Goal: Task Accomplishment & Management: Use online tool/utility

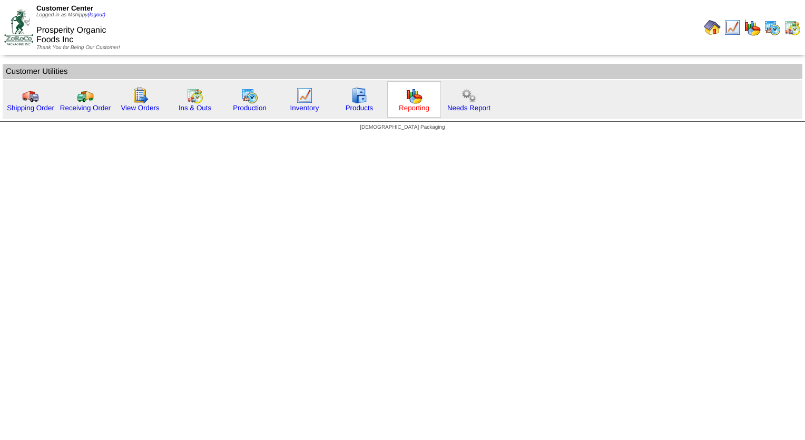
click at [404, 109] on link "Reporting" at bounding box center [414, 108] width 31 height 8
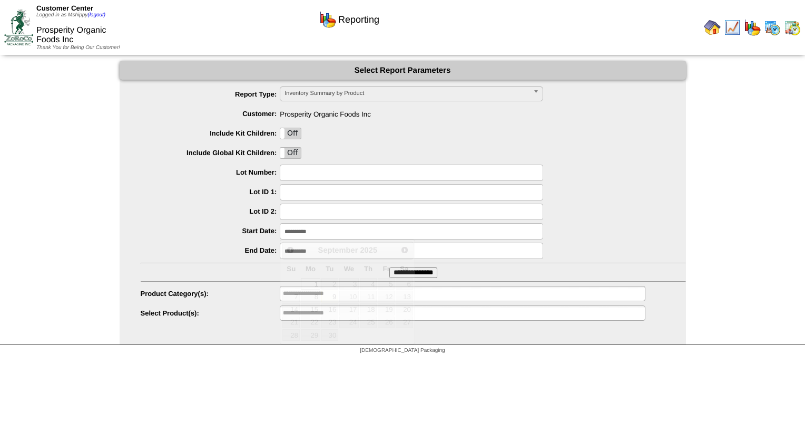
click at [329, 238] on input "**********" at bounding box center [412, 231] width 264 height 16
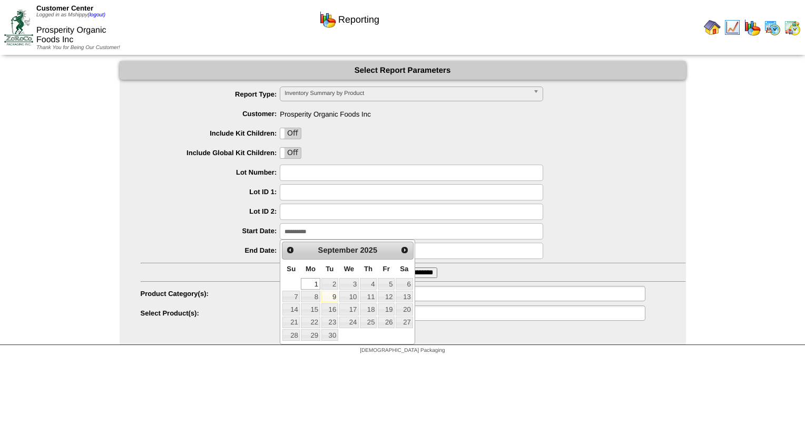
click at [329, 297] on link "9" at bounding box center [330, 296] width 17 height 12
type input "**********"
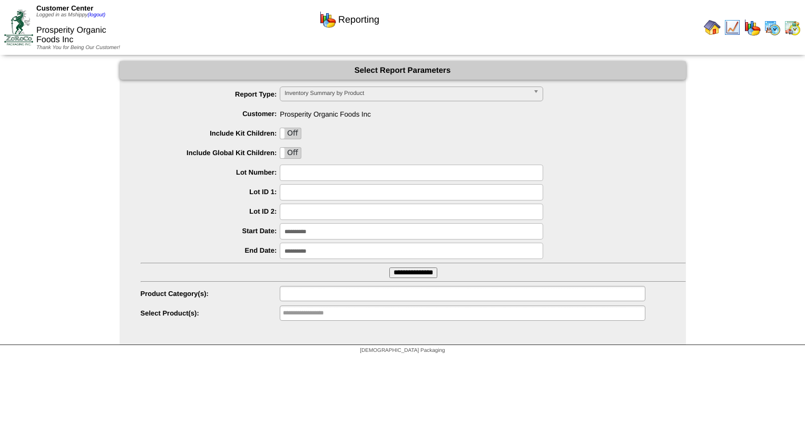
click at [329, 296] on input "text" at bounding box center [316, 293] width 67 height 13
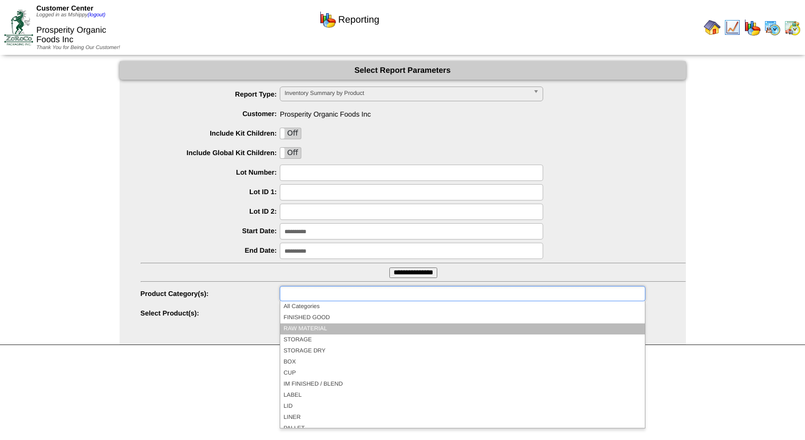
click at [324, 324] on li "RAW MATERIAL" at bounding box center [462, 328] width 364 height 11
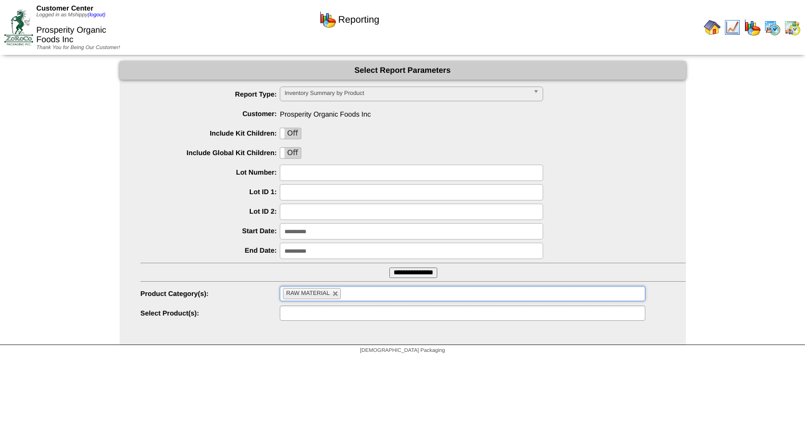
click at [342, 314] on input "text" at bounding box center [316, 312] width 67 height 13
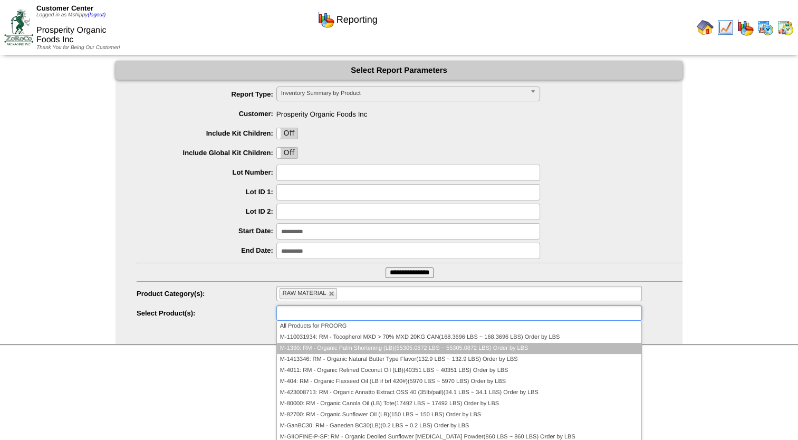
click at [361, 349] on li "M-1390: RM - Organic Palm Shortening (LB)(55305.0872 LBS ~ 55305.0872 LBS) Orde…" at bounding box center [459, 348] width 364 height 11
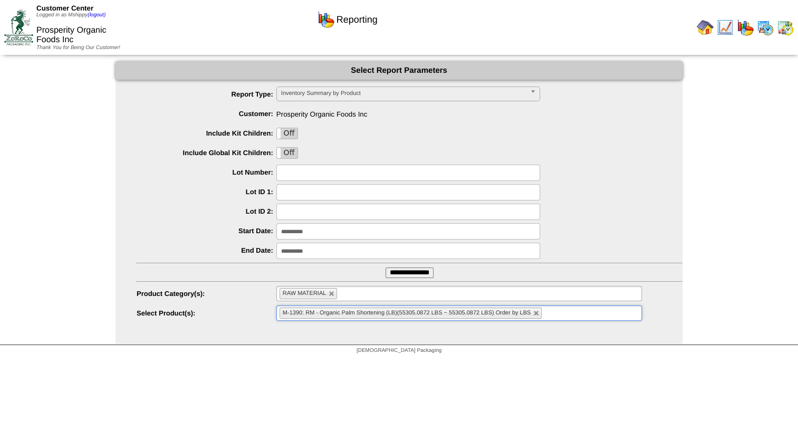
click at [577, 316] on ul "M-1390: RM - Organic Palm Shortening (LB)(55305.0872 LBS ~ 55305.0872 LBS) Orde…" at bounding box center [458, 312] width 365 height 15
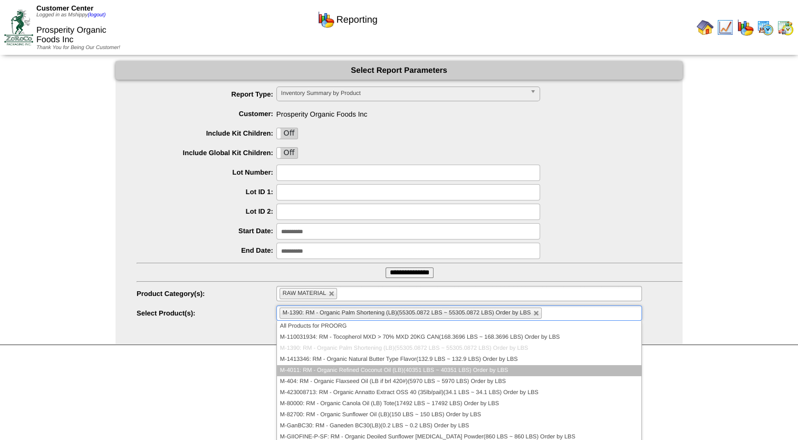
click at [410, 371] on li "M-4011: RM - Organic Refined Coconut Oil (LB)(40351 LBS ~ 40351 LBS) Order by L…" at bounding box center [459, 370] width 364 height 11
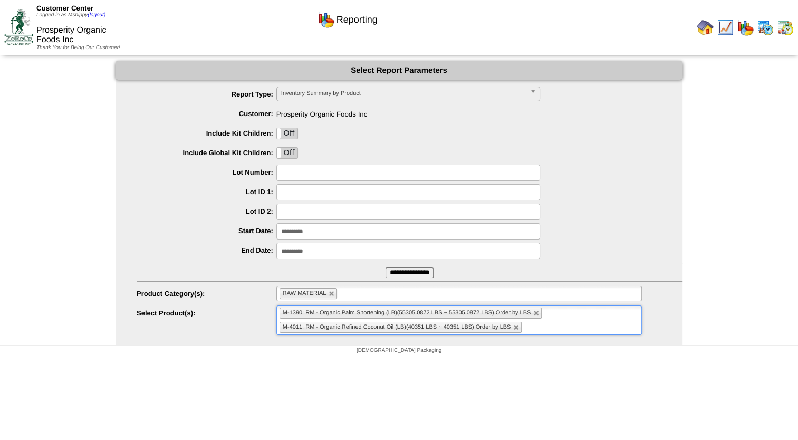
drag, startPoint x: 576, startPoint y: 326, endPoint x: 568, endPoint y: 331, distance: 9.9
click at [576, 326] on ul "M-1390: RM - Organic Palm Shortening (LB)(55305.0872 LBS ~ 55305.0872 LBS) Orde…" at bounding box center [458, 320] width 365 height 30
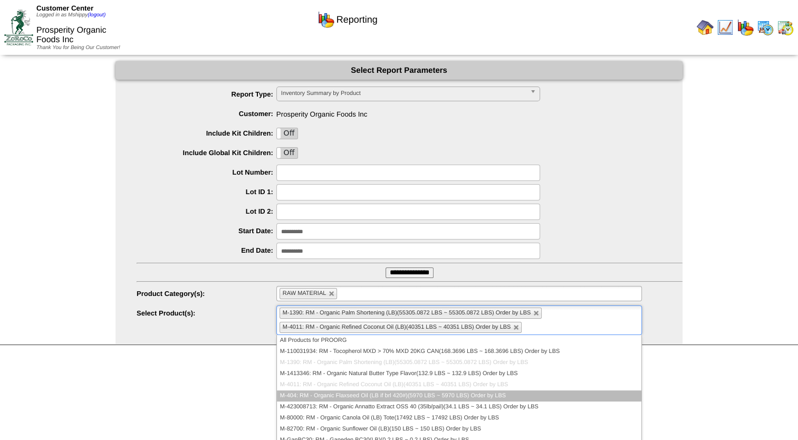
click at [382, 391] on li "M-404: RM - Organic Flaxseed Oil (LB if brl 420#)(5970 LBS ~ 5970 LBS) Order by…" at bounding box center [459, 395] width 364 height 11
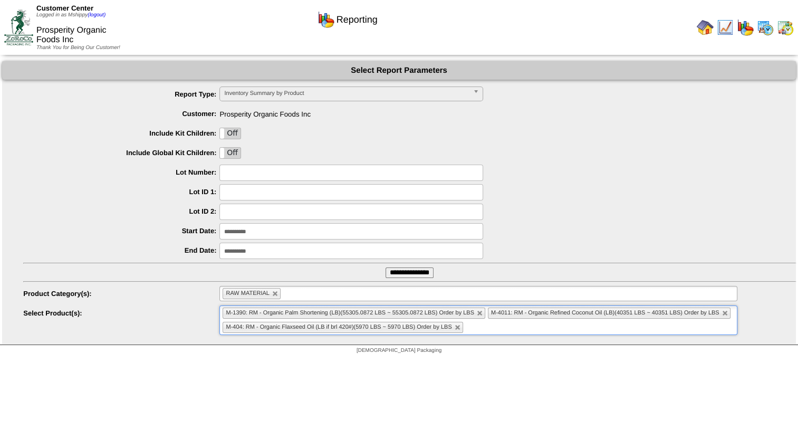
click at [536, 328] on ul "M-1390: RM - Organic Palm Shortening (LB)(55305.0872 LBS ~ 55305.0872 LBS) Orde…" at bounding box center [477, 320] width 517 height 30
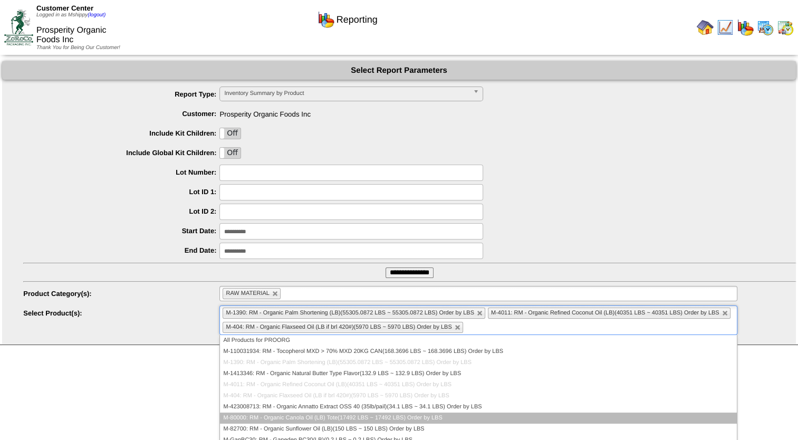
click at [370, 414] on li "M-80000: RM - Organic Canola Oil (LB) Tote(17492 LBS ~ 17492 LBS) Order by LBS" at bounding box center [478, 417] width 516 height 11
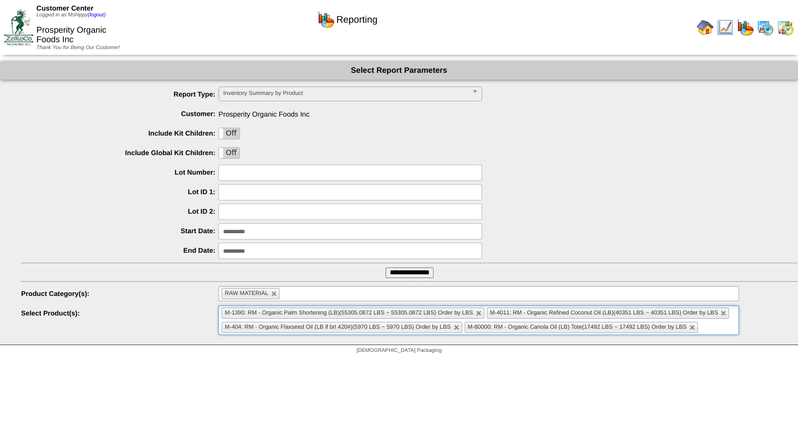
click at [711, 331] on input "text" at bounding box center [706, 326] width 13 height 13
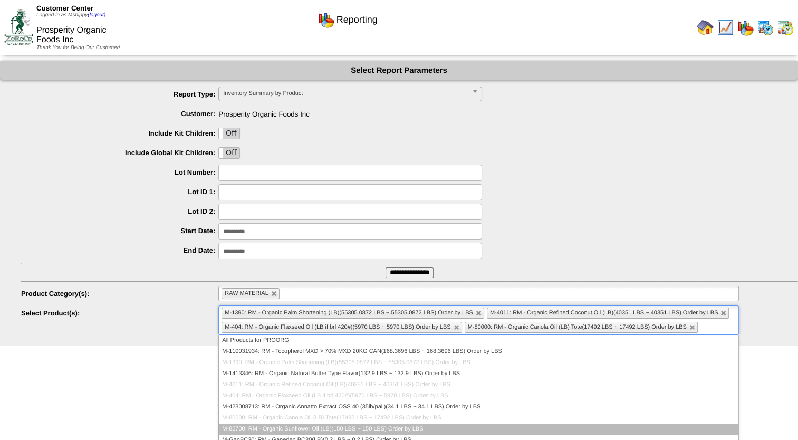
click at [356, 429] on li "M-82700: RM - Organic Sunflower Oil (LB)(150 LBS ~ 150 LBS) Order by LBS" at bounding box center [478, 428] width 519 height 11
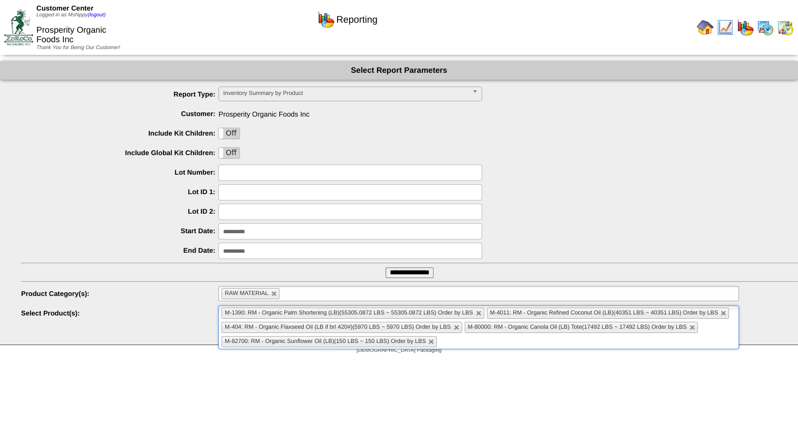
click at [407, 275] on input "**********" at bounding box center [409, 272] width 48 height 11
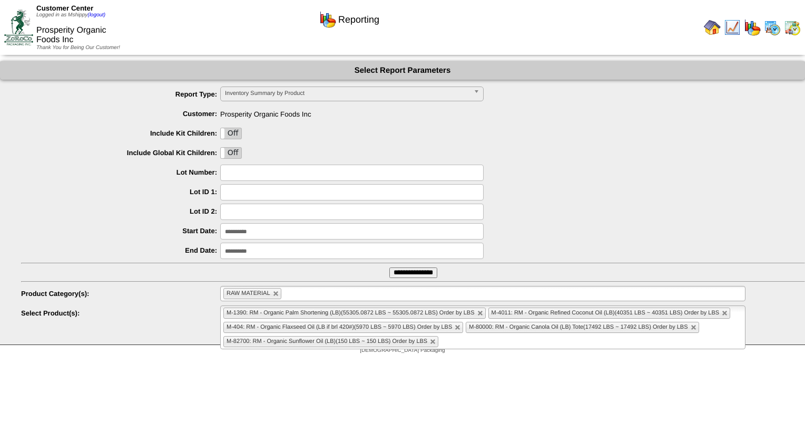
click at [721, 28] on img at bounding box center [712, 27] width 17 height 17
